Goal: Task Accomplishment & Management: Use online tool/utility

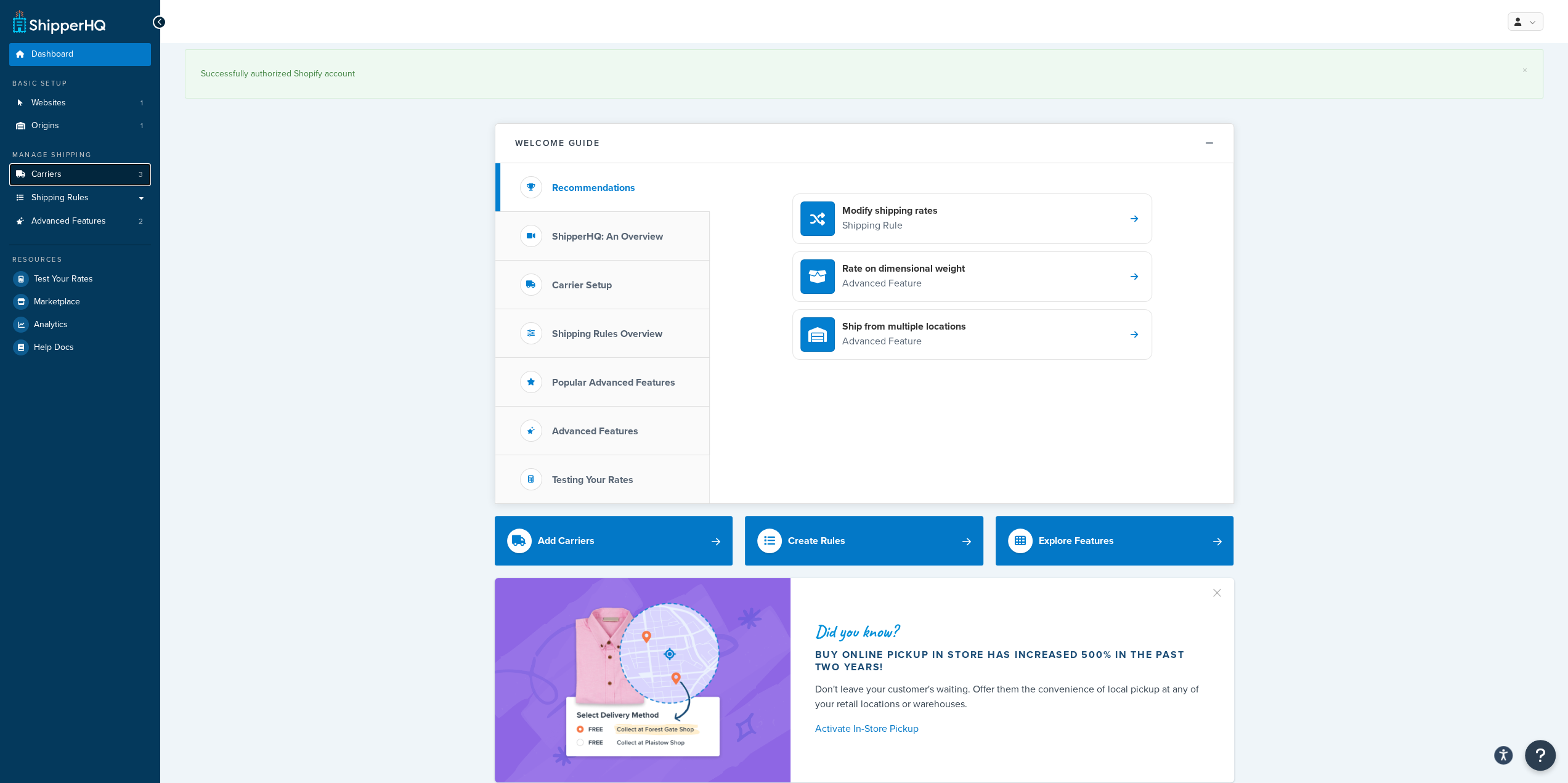
click at [69, 180] on link "Carriers 3" at bounding box center [80, 175] width 142 height 23
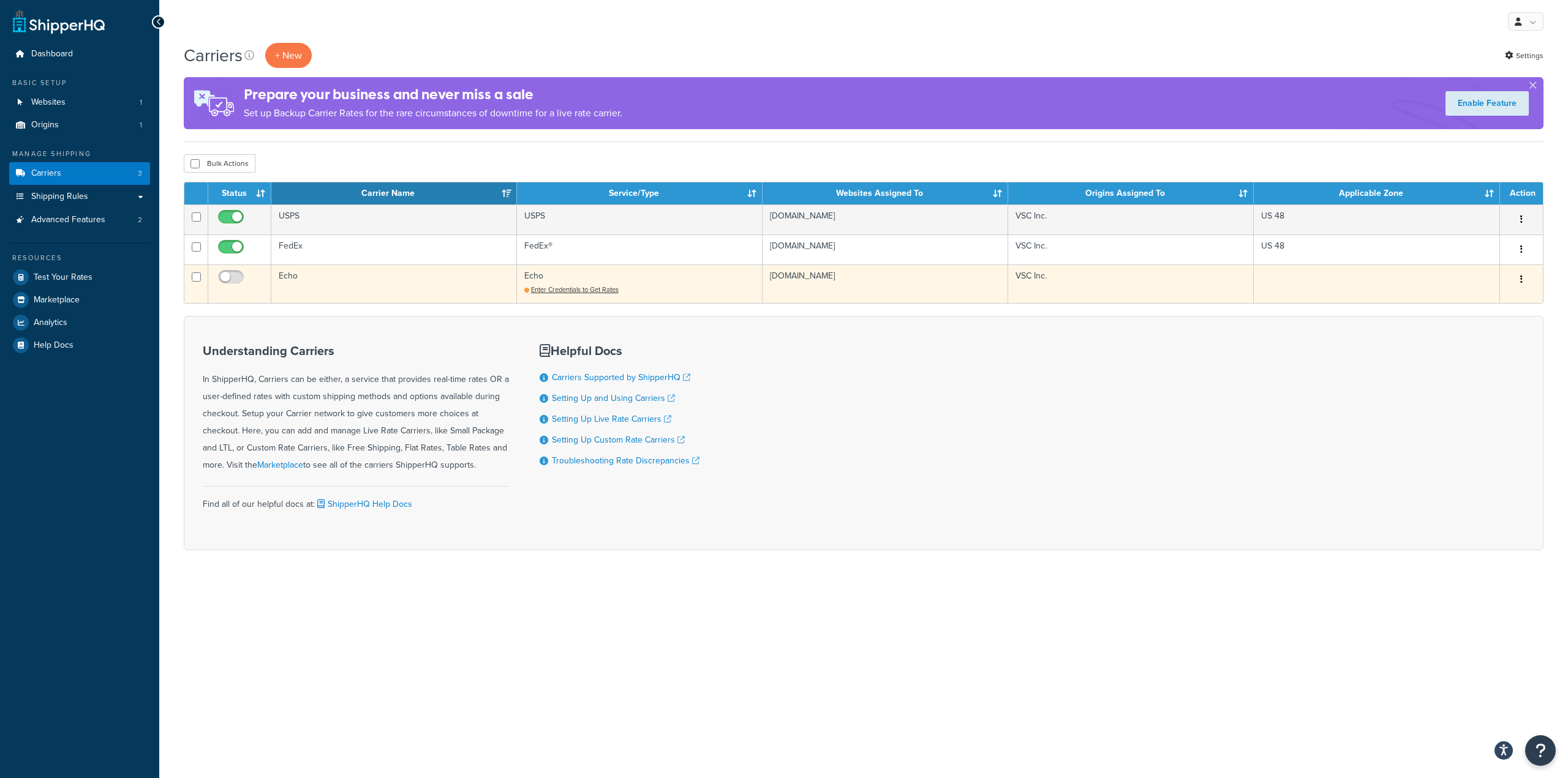
click at [579, 296] on td "Echo Enter Credentials to Get Rates" at bounding box center [639, 284] width 245 height 38
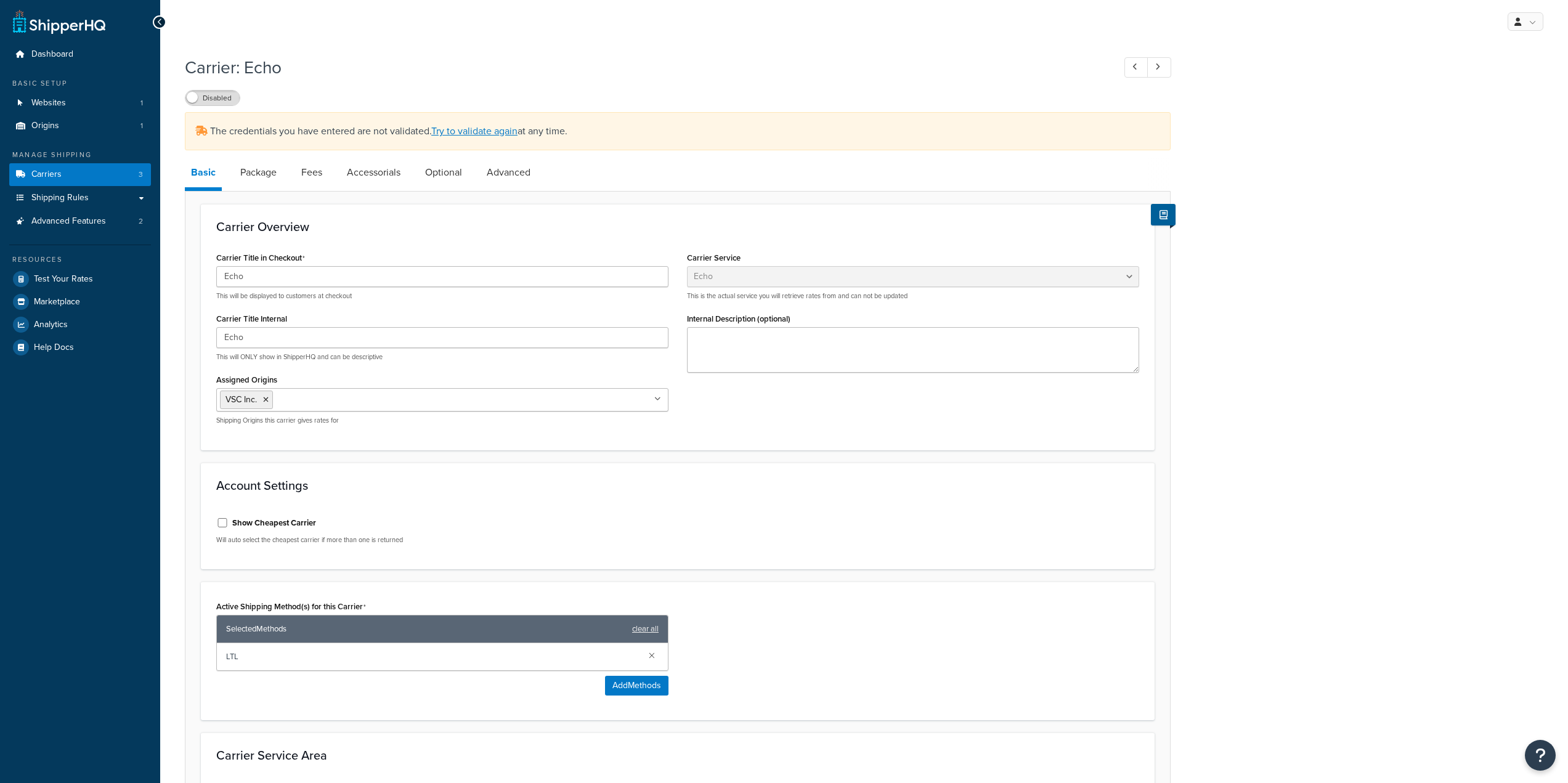
select select "echoFreight"
click at [467, 133] on link "Try to validate again" at bounding box center [474, 130] width 86 height 14
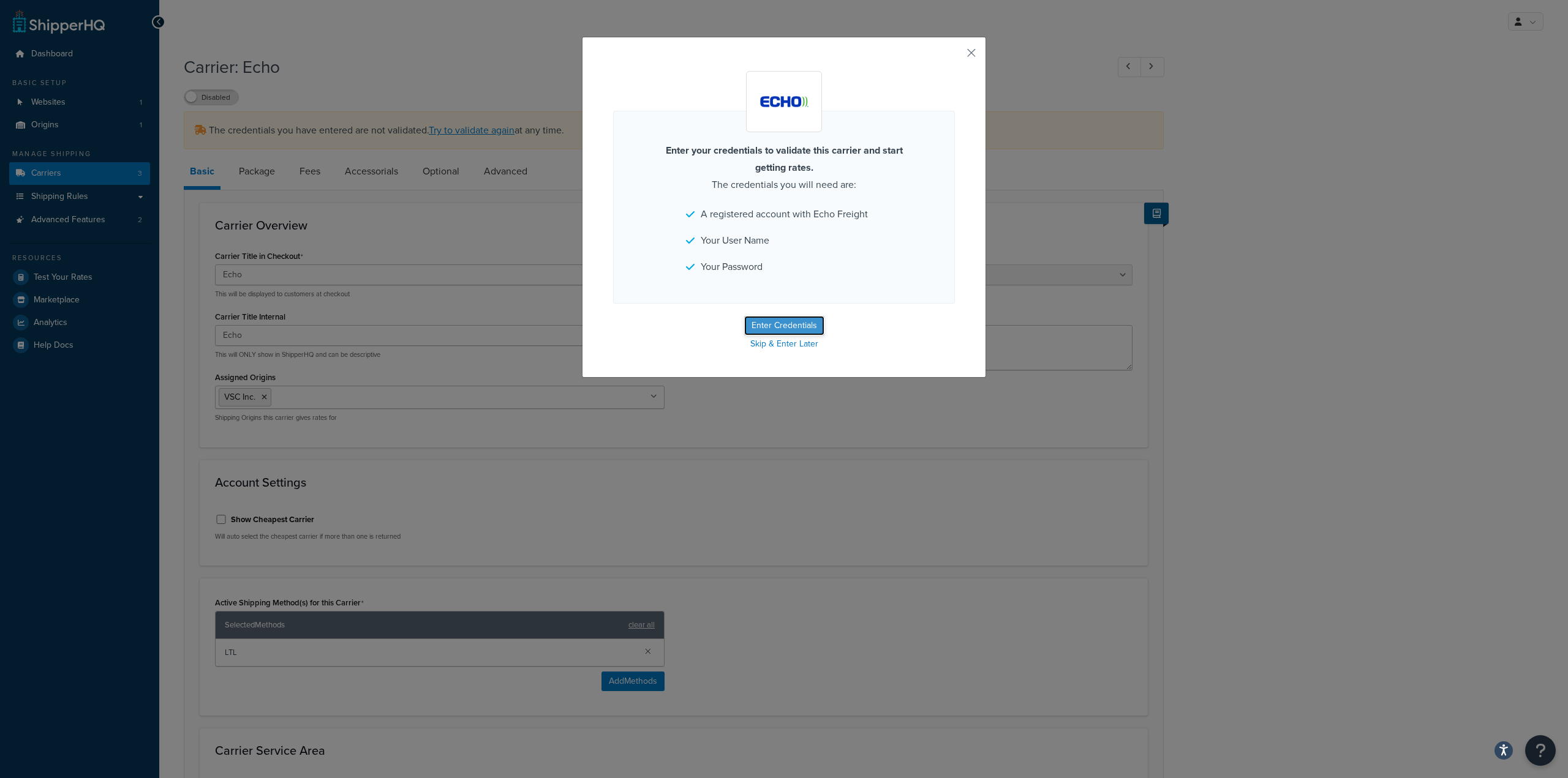
click at [772, 324] on button "Enter Credentials" at bounding box center [784, 326] width 80 height 20
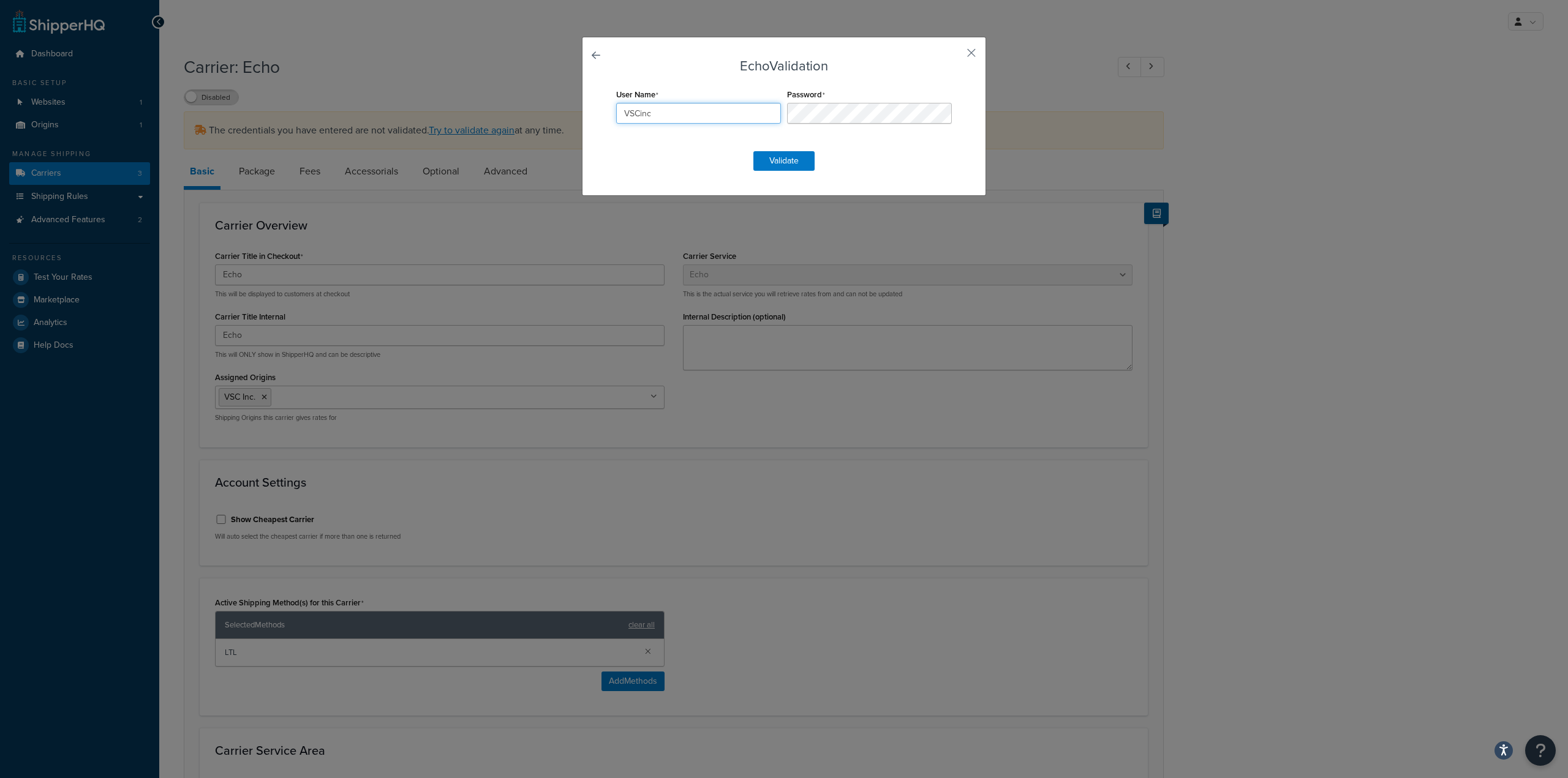
drag, startPoint x: 658, startPoint y: 112, endPoint x: 559, endPoint y: 110, distance: 99.0
click at [559, 110] on div "Echo Validation User Name VSCinc Password Validate" at bounding box center [784, 389] width 1568 height 778
paste input "E156760"
type input "E156760"
click at [673, 89] on div "User Name E156760 Password" at bounding box center [783, 112] width 341 height 53
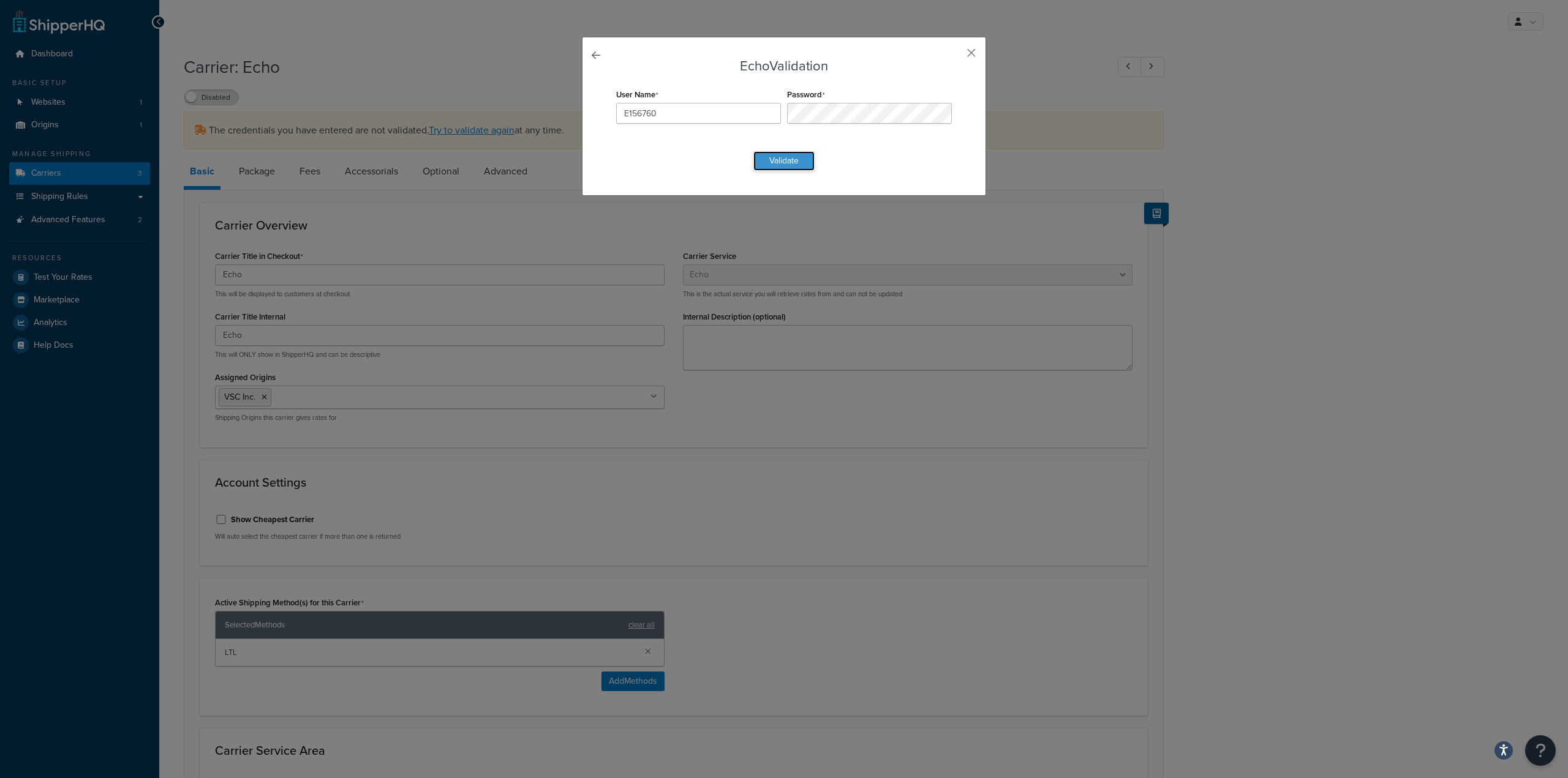
click at [784, 161] on button "Validate" at bounding box center [784, 161] width 61 height 20
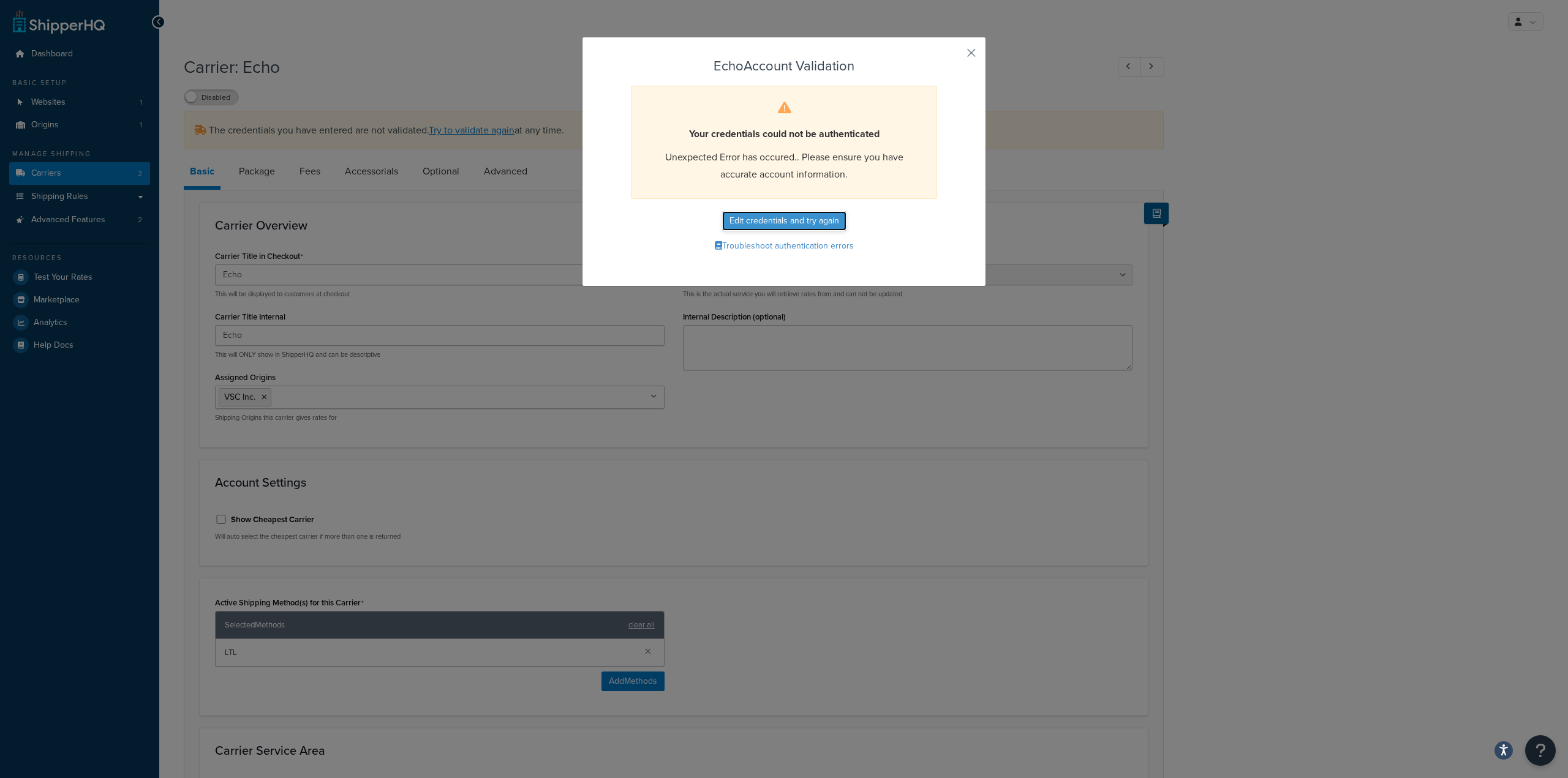
click at [801, 226] on button "Edit credentials and try again" at bounding box center [784, 221] width 125 height 20
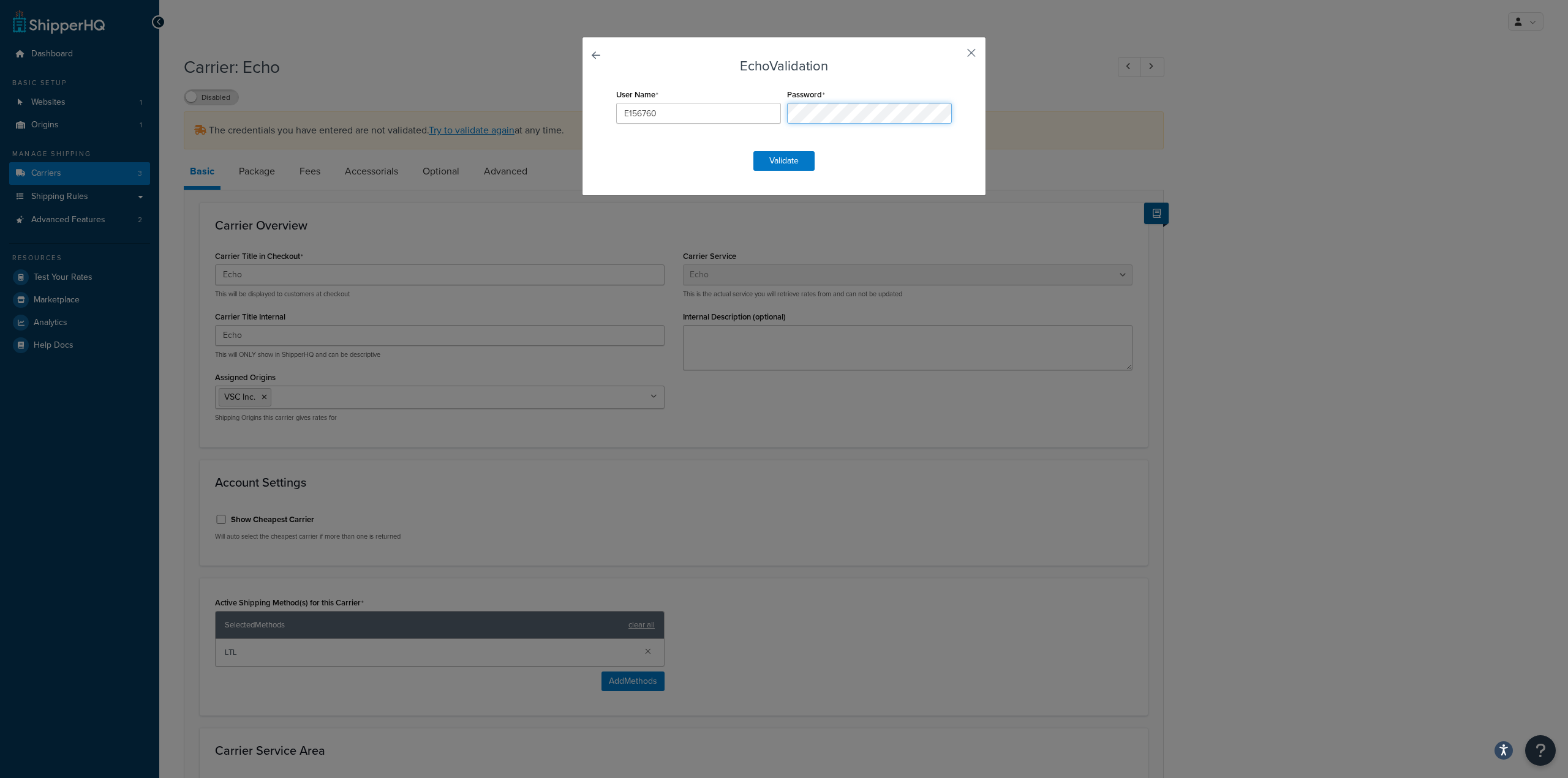
click at [677, 103] on div "User Name E156760 Password" at bounding box center [783, 112] width 341 height 53
click at [781, 160] on button "Validate" at bounding box center [784, 161] width 61 height 20
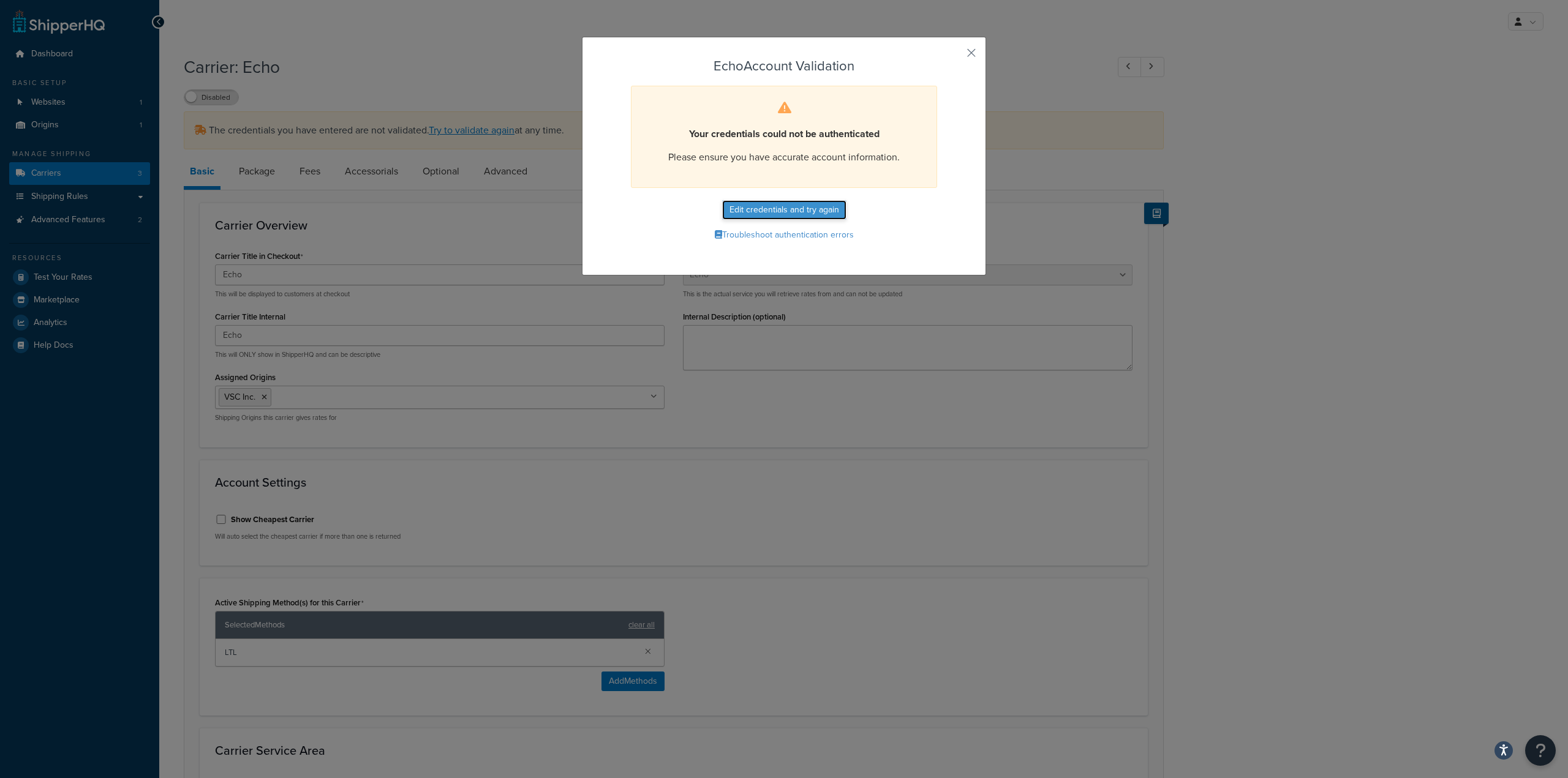
click at [773, 211] on button "Edit credentials and try again" at bounding box center [784, 210] width 125 height 20
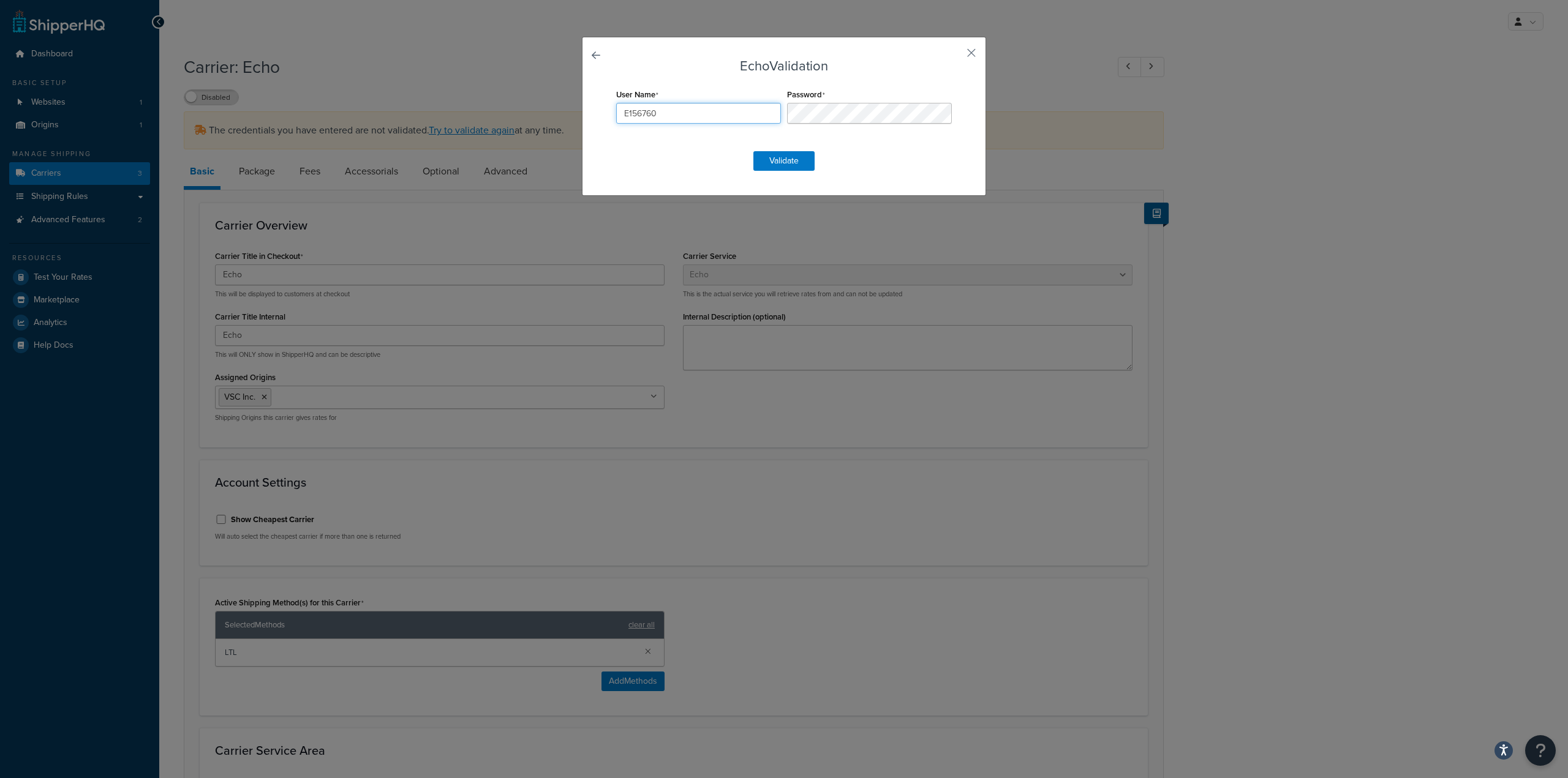
drag, startPoint x: 697, startPoint y: 112, endPoint x: 534, endPoint y: 108, distance: 163.0
click at [534, 108] on div "Echo Validation User Name E156760 Password Validate" at bounding box center [784, 389] width 1568 height 778
paste input "VSCinc"
type input "VSCinc"
click at [776, 161] on button "Validate" at bounding box center [784, 161] width 61 height 20
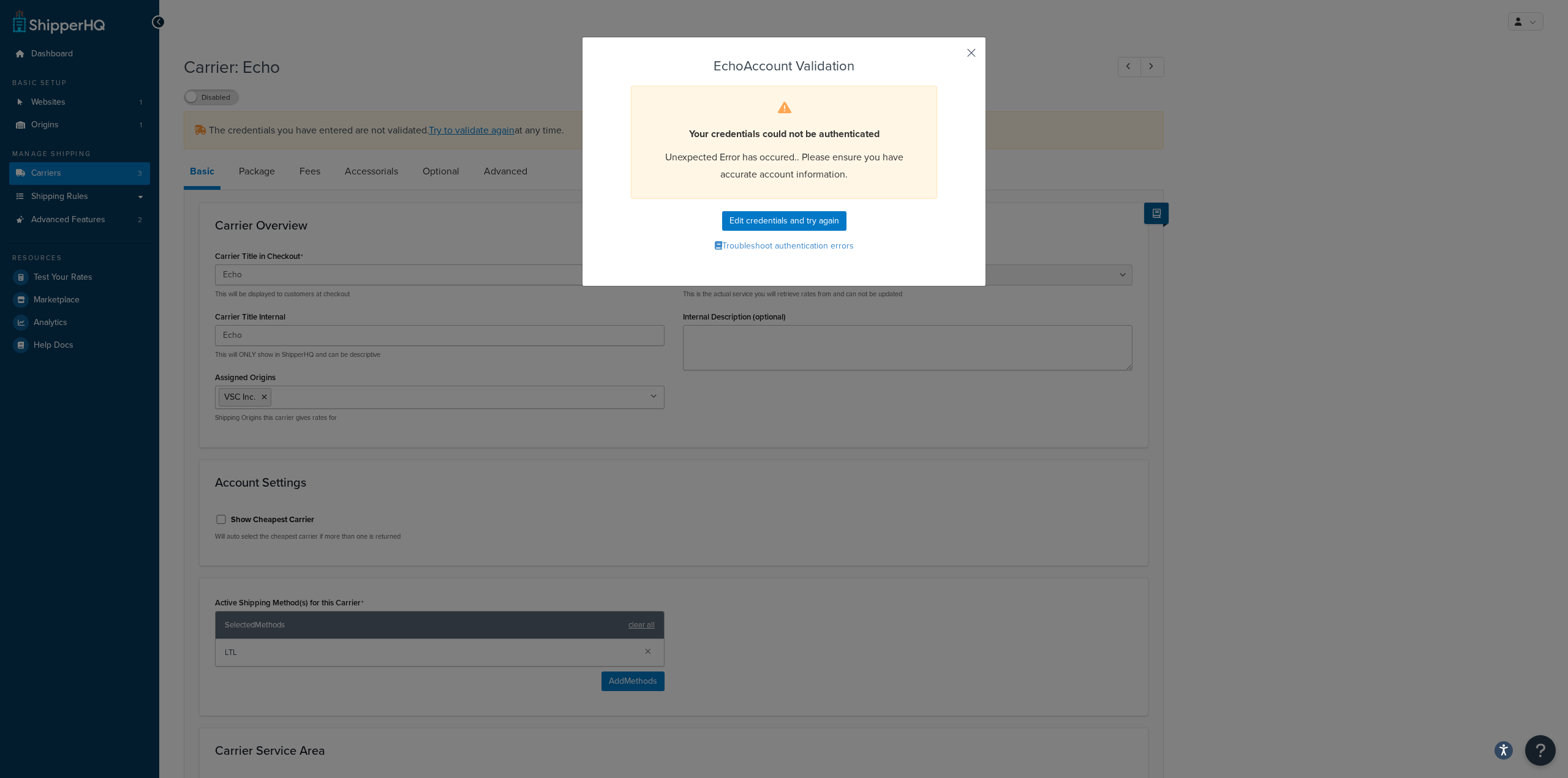
click at [955, 55] on button "button" at bounding box center [954, 57] width 3 height 3
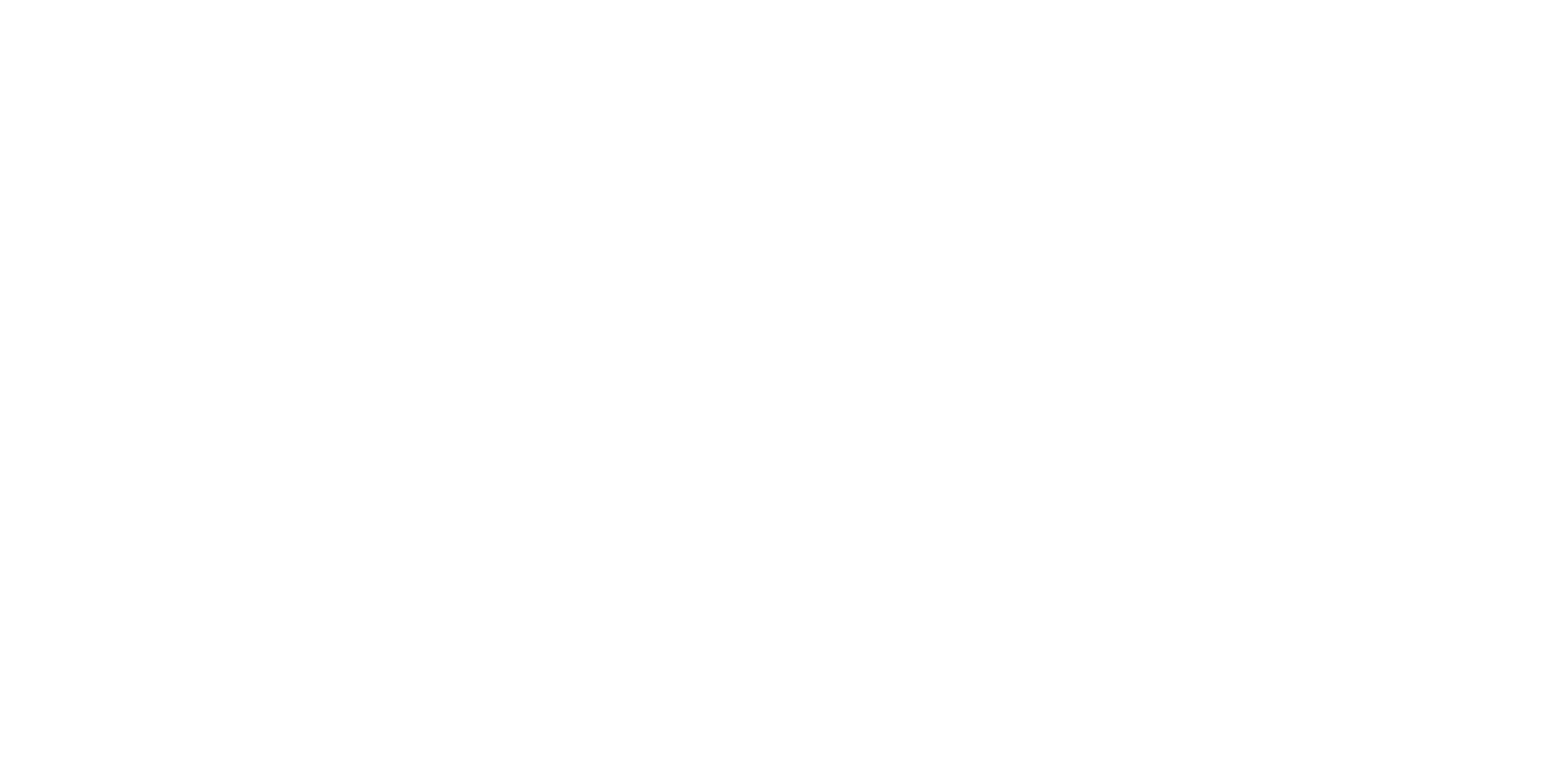
select select "echoFreight"
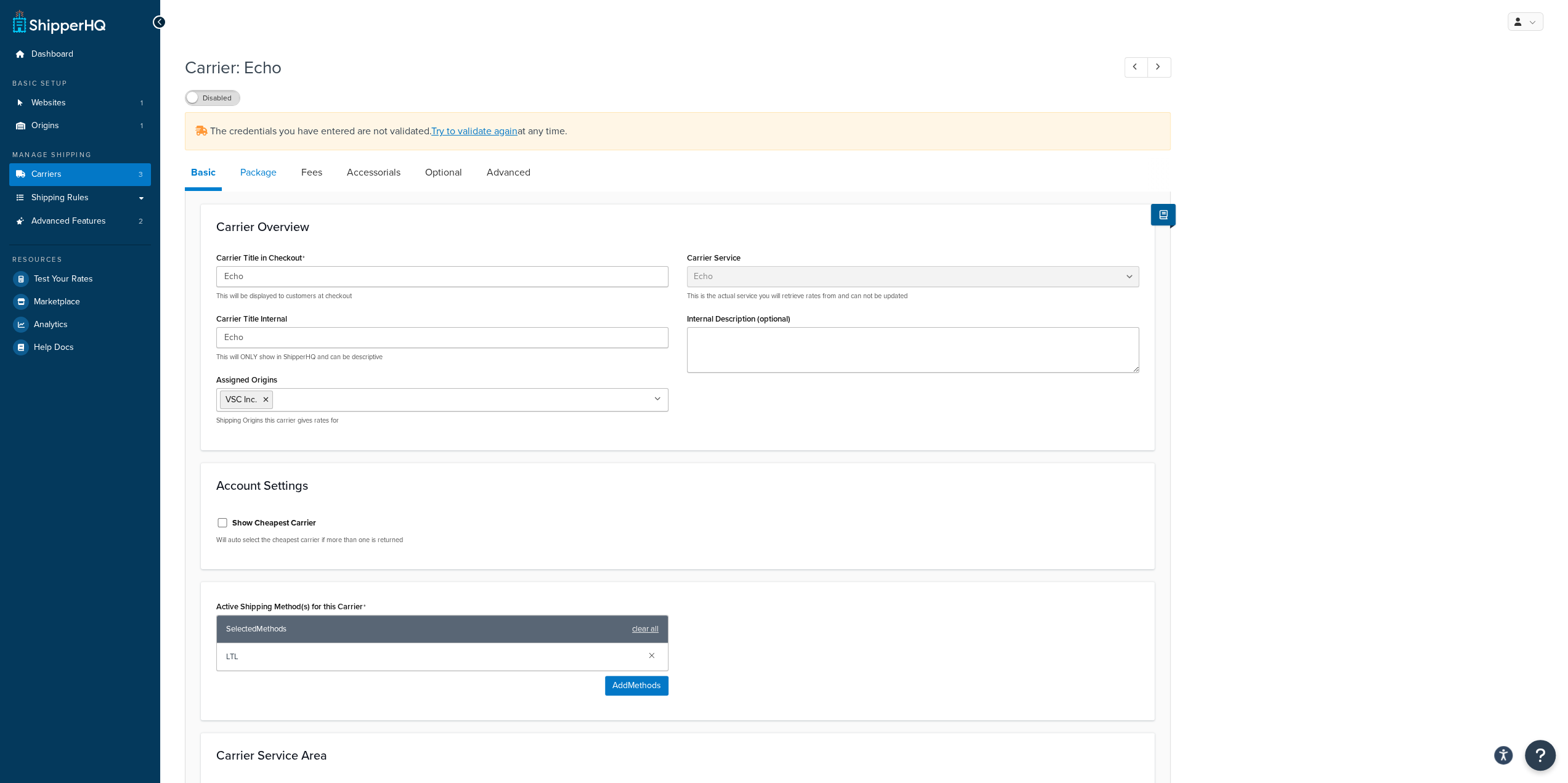
click at [259, 167] on link "Package" at bounding box center [258, 172] width 48 height 30
